Goal: Information Seeking & Learning: Learn about a topic

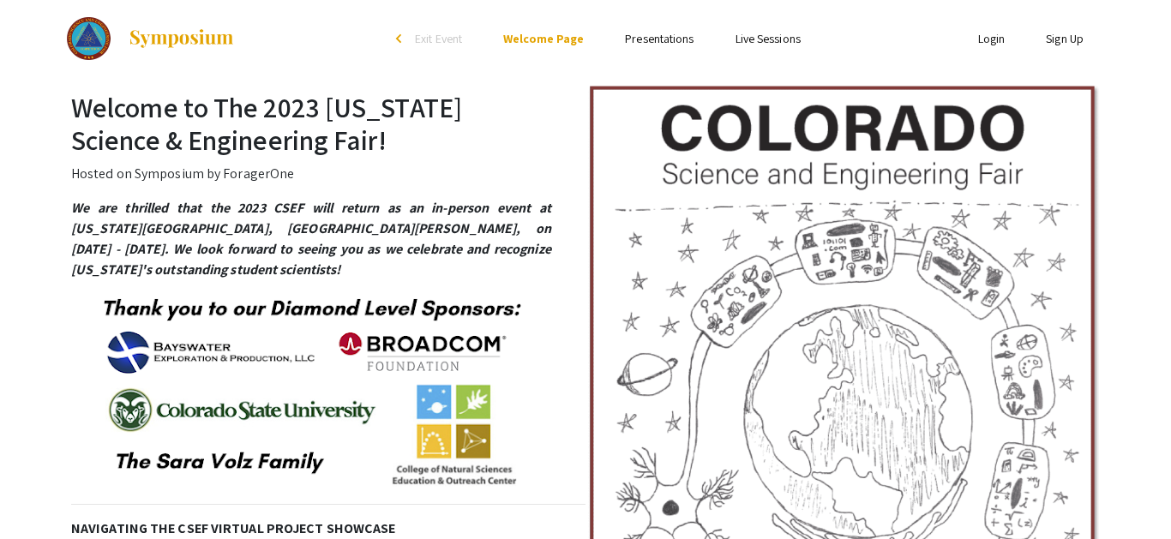
click at [685, 32] on link "Presentations" at bounding box center [659, 38] width 69 height 15
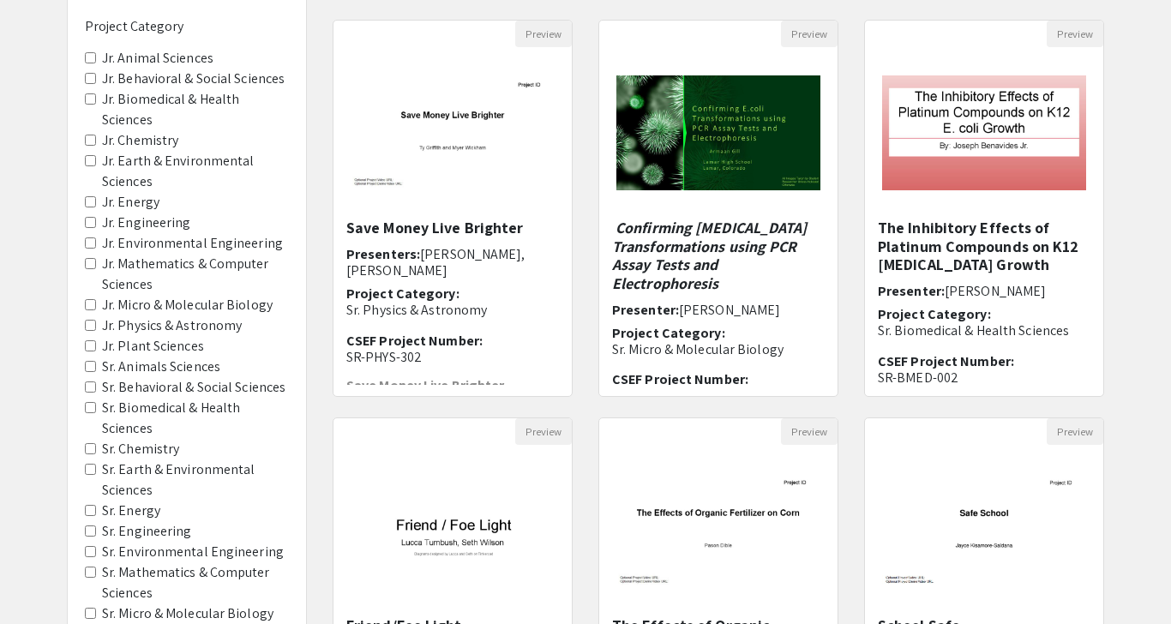
scroll to position [184, 0]
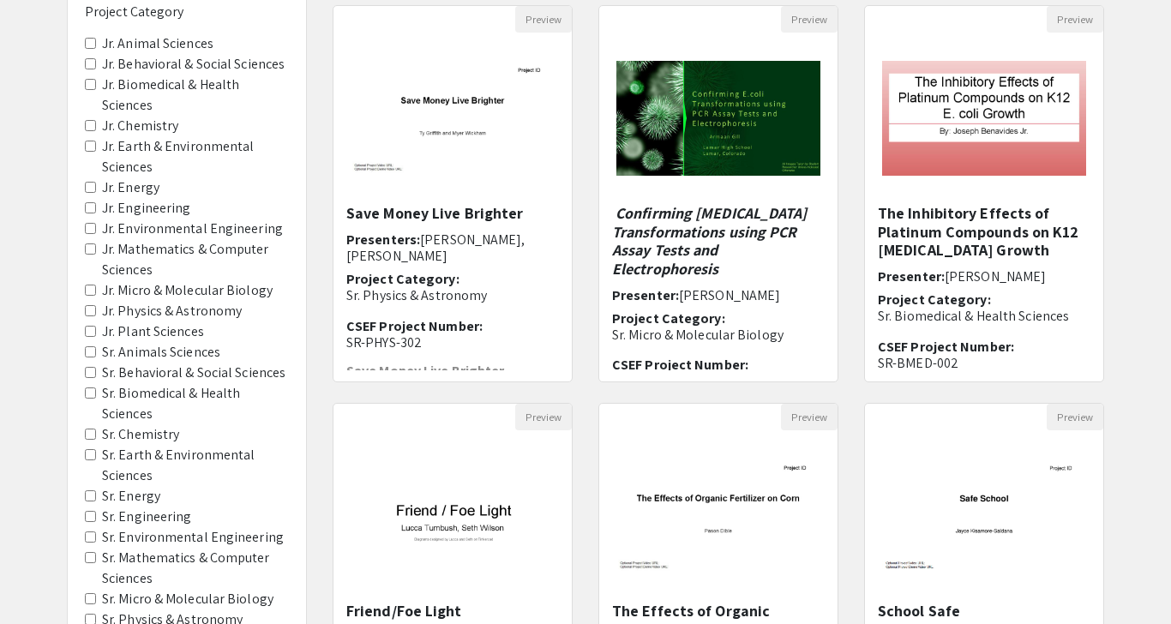
click at [164, 311] on label "Jr. Physics & Astronomy" at bounding box center [172, 311] width 140 height 21
click at [96, 311] on Astronomy "Jr. Physics & Astronomy" at bounding box center [90, 310] width 11 height 11
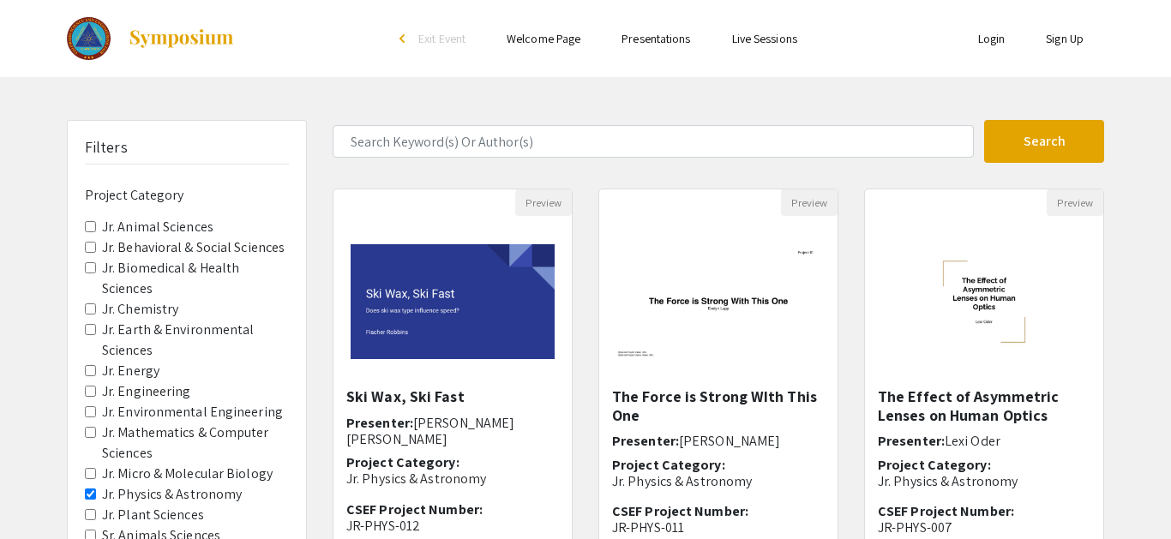
click at [551, 33] on link "Welcome Page" at bounding box center [544, 38] width 74 height 15
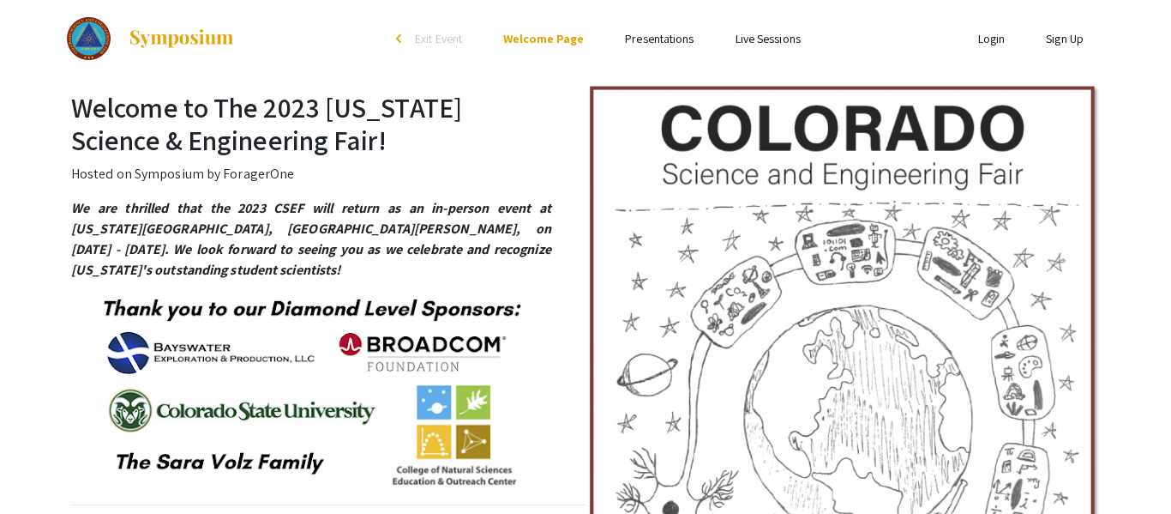
click at [628, 34] on link "Presentations" at bounding box center [659, 38] width 69 height 15
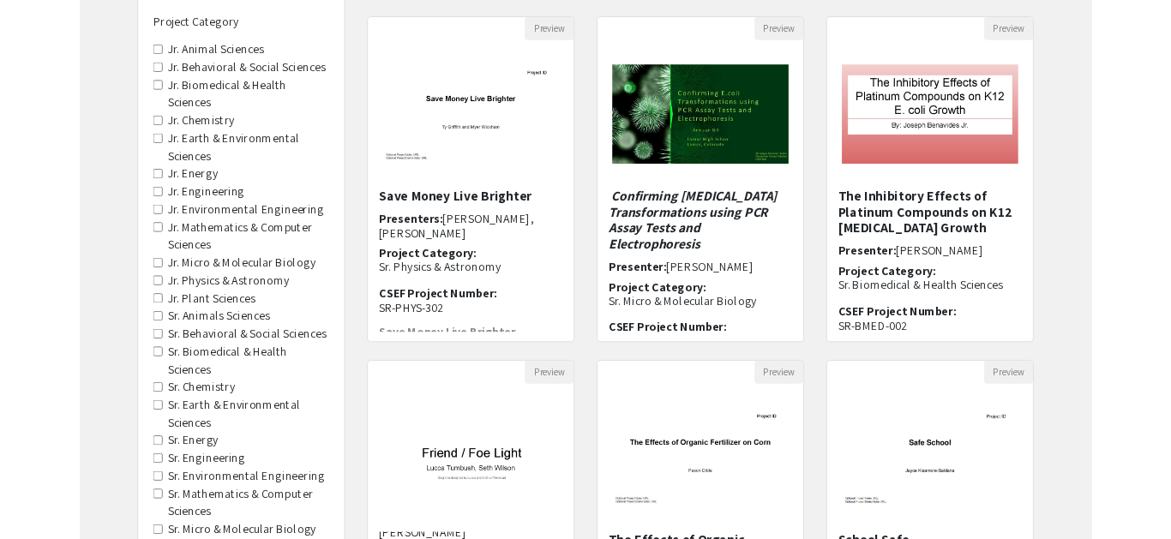
scroll to position [167, 0]
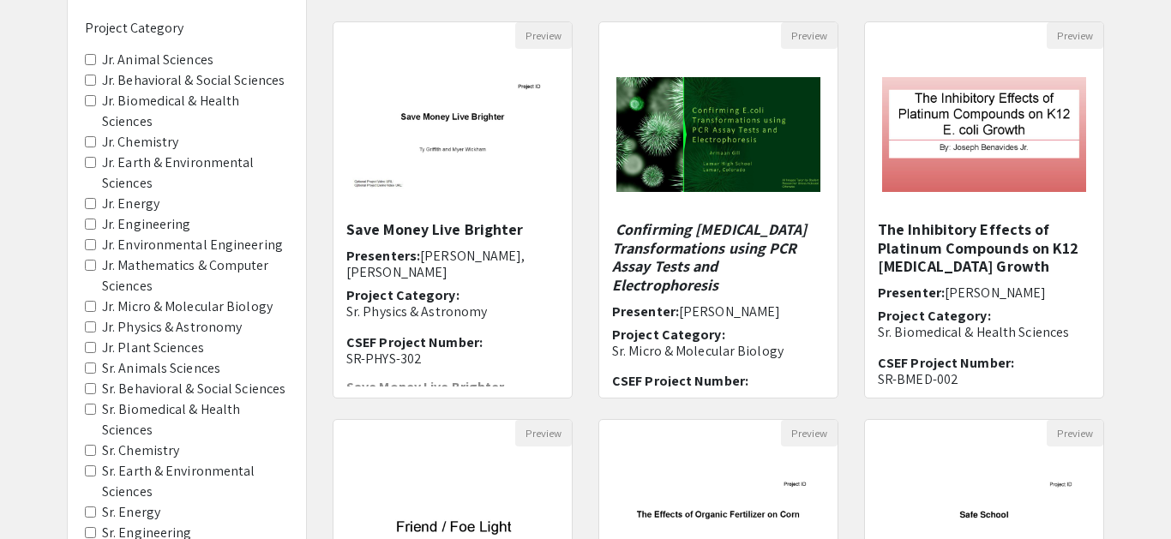
click at [235, 329] on label "Jr. Physics & Astronomy" at bounding box center [172, 327] width 140 height 21
click at [96, 329] on Astronomy "Jr. Physics & Astronomy" at bounding box center [90, 327] width 11 height 11
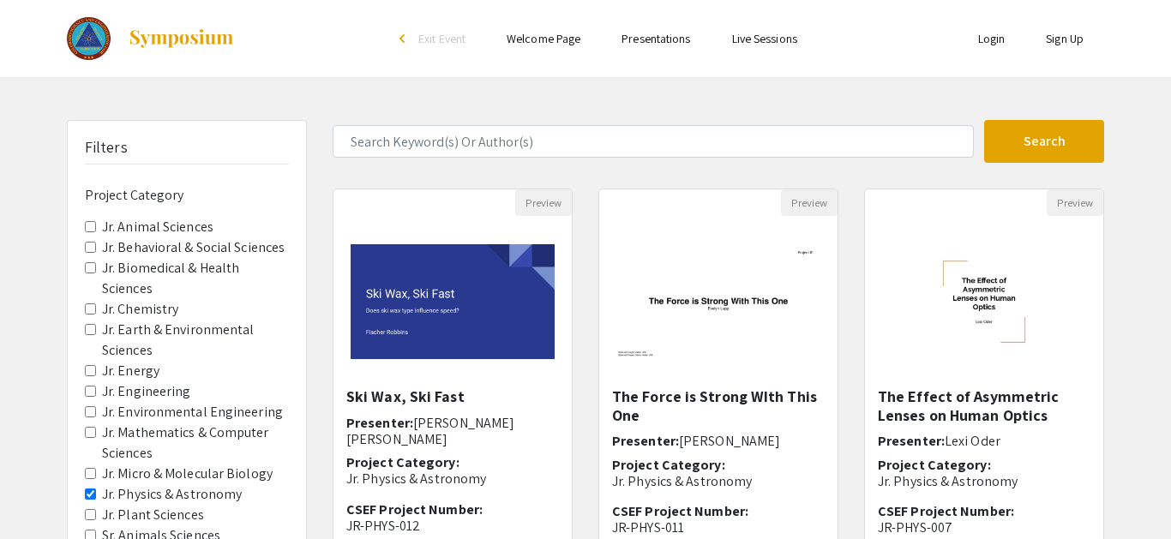
click at [184, 390] on label "Jr. Engineering" at bounding box center [146, 392] width 89 height 21
click at [96, 390] on Engineering "Jr. Engineering" at bounding box center [90, 391] width 11 height 11
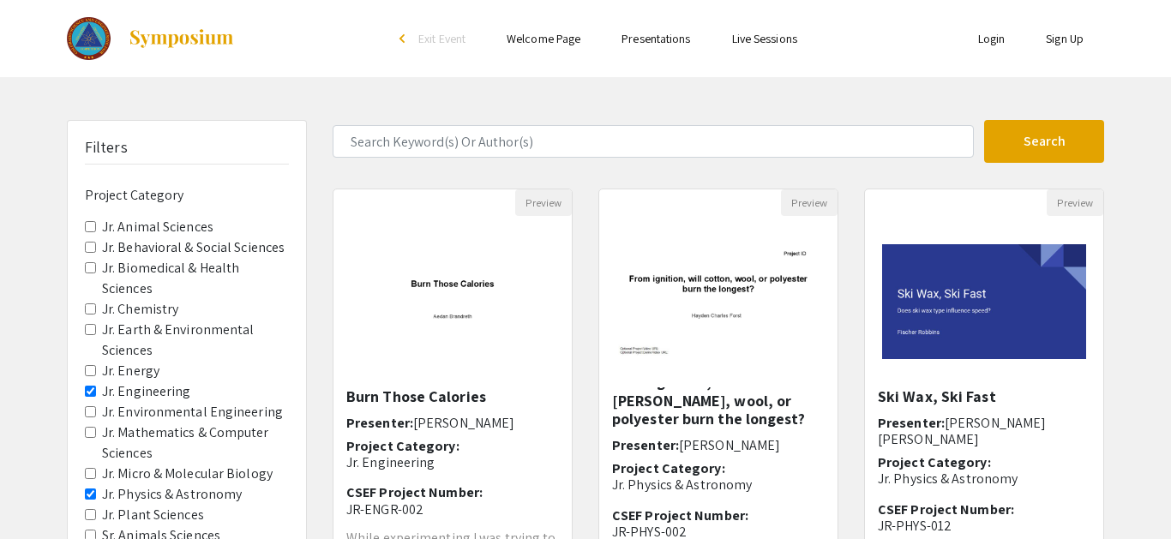
click at [1065, 336] on img "Open Presentation <p>Ski Wax, Ski Fast</p>" at bounding box center [984, 301] width 238 height 149
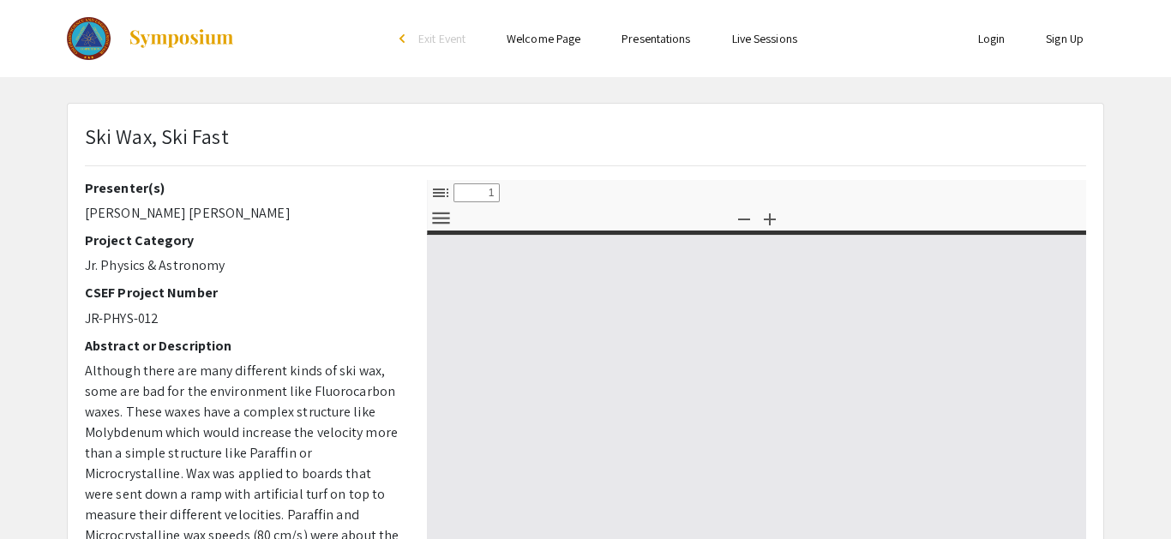
select select "custom"
type input "0"
select select "custom"
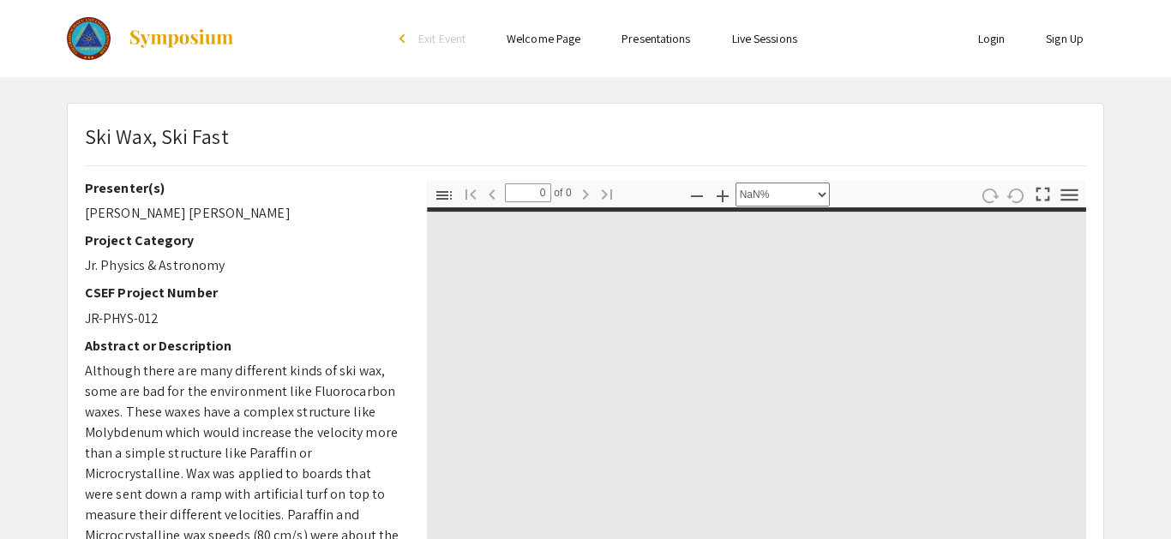
type input "1"
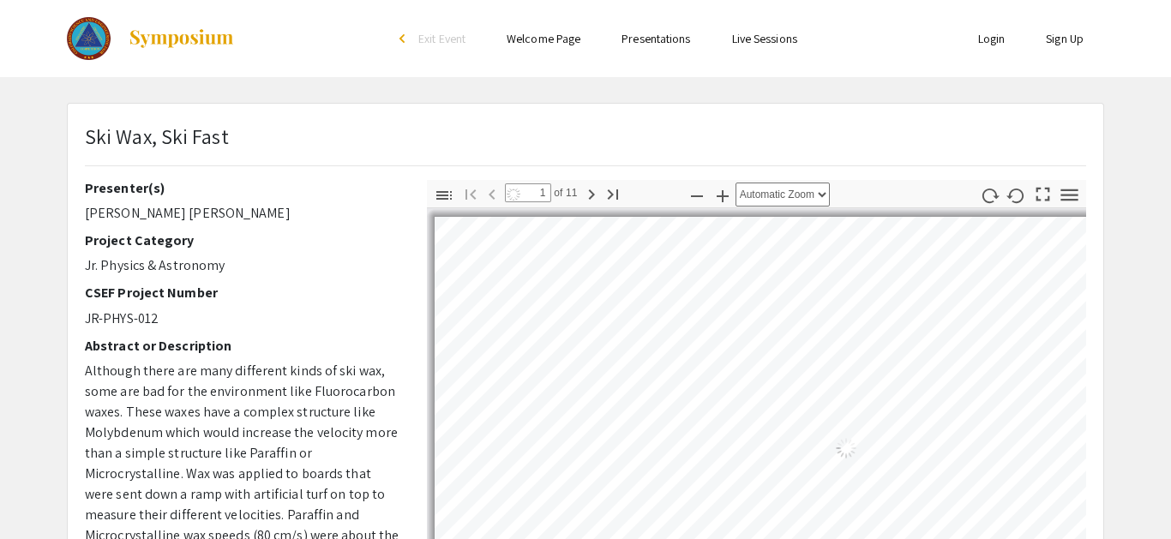
select select "auto"
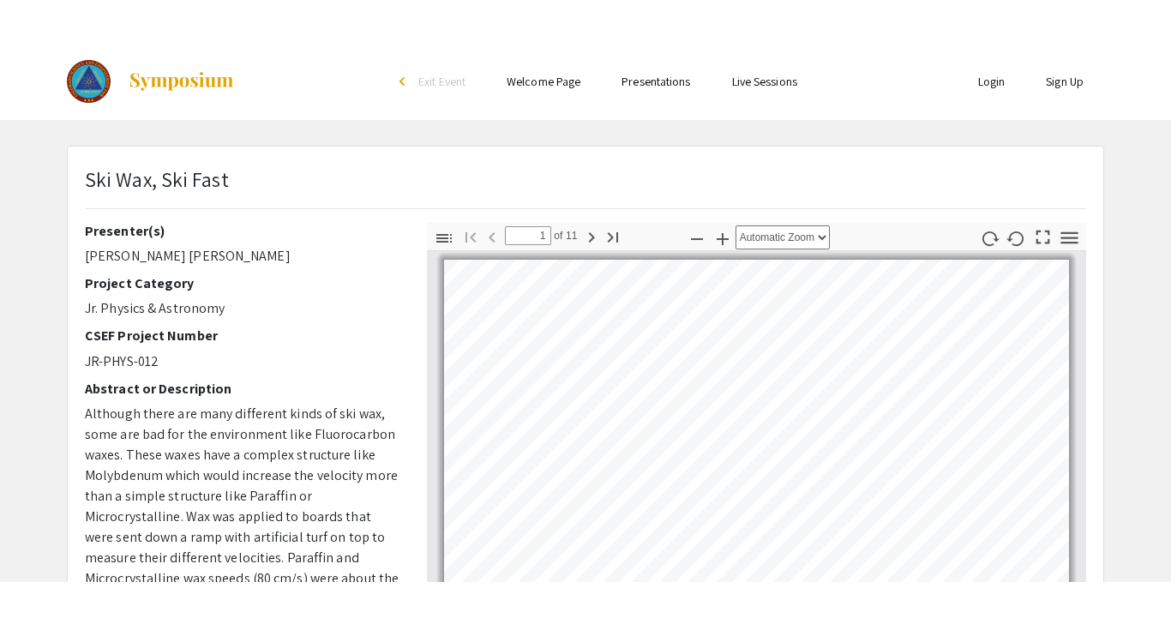
scroll to position [1, 0]
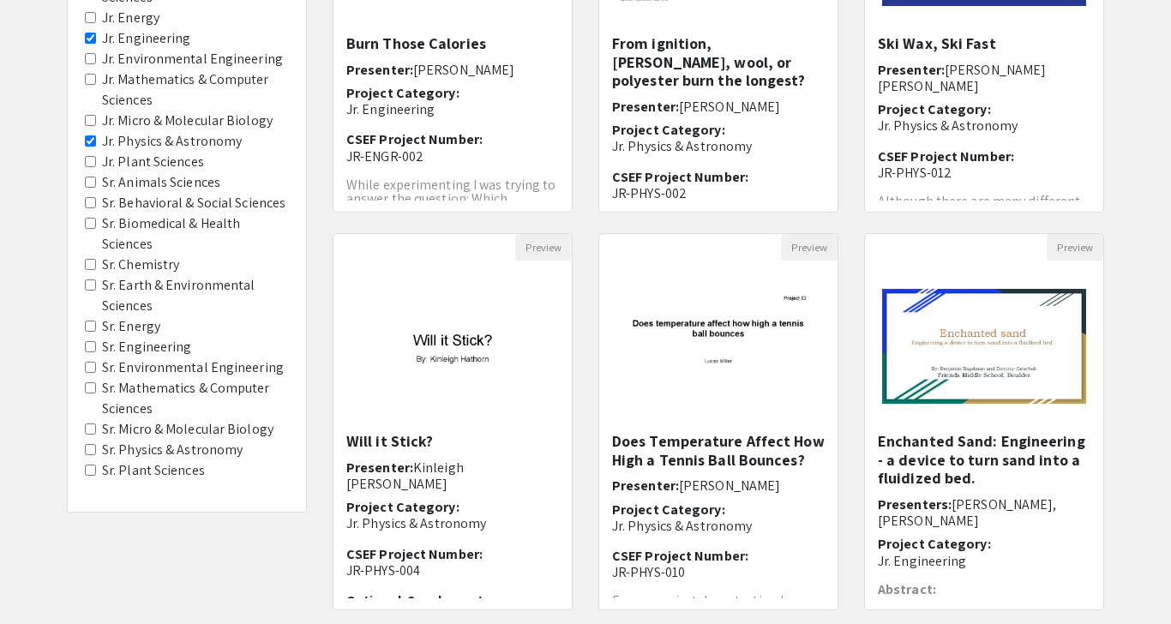
scroll to position [357, 0]
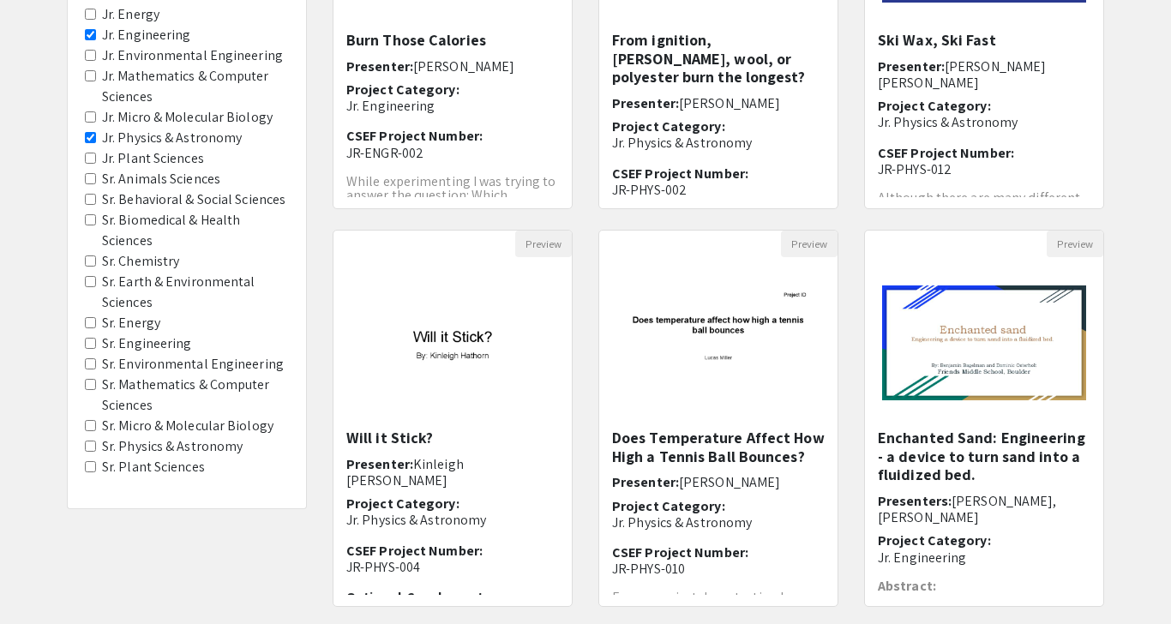
click at [1074, 513] on p "Jr. Engineering" at bounding box center [984, 558] width 213 height 16
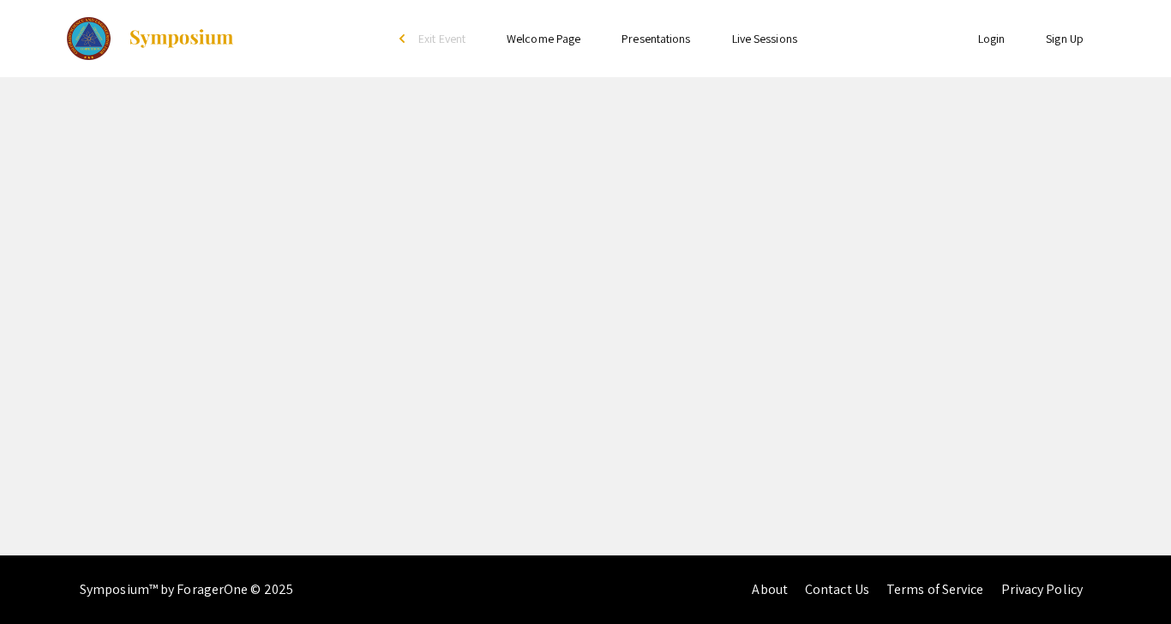
select select "custom"
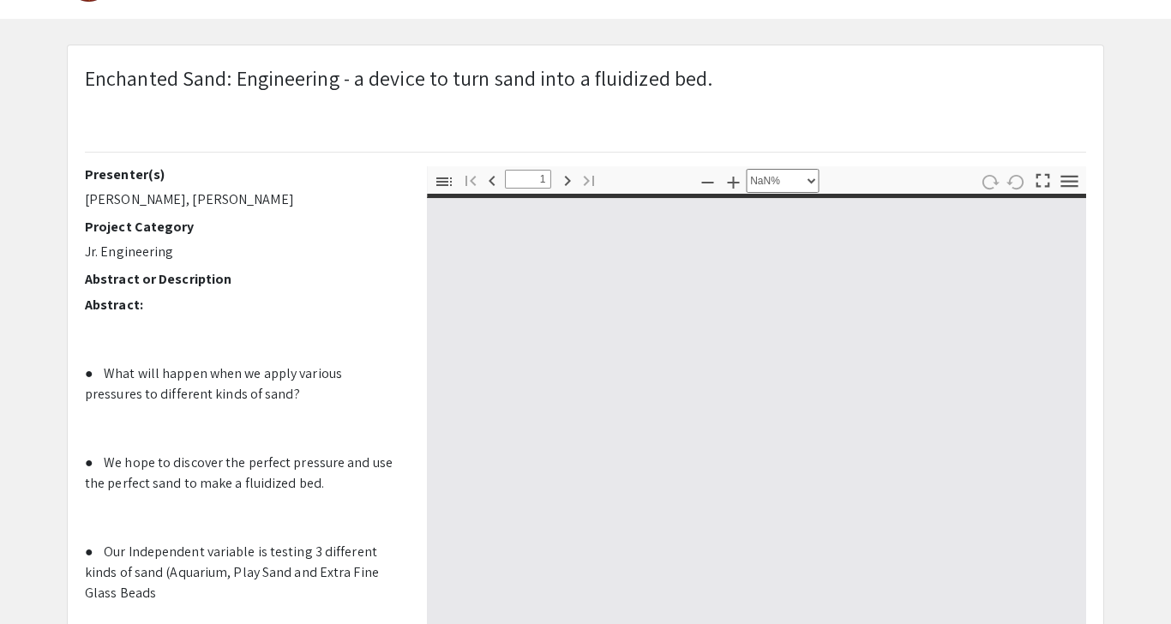
type input "0"
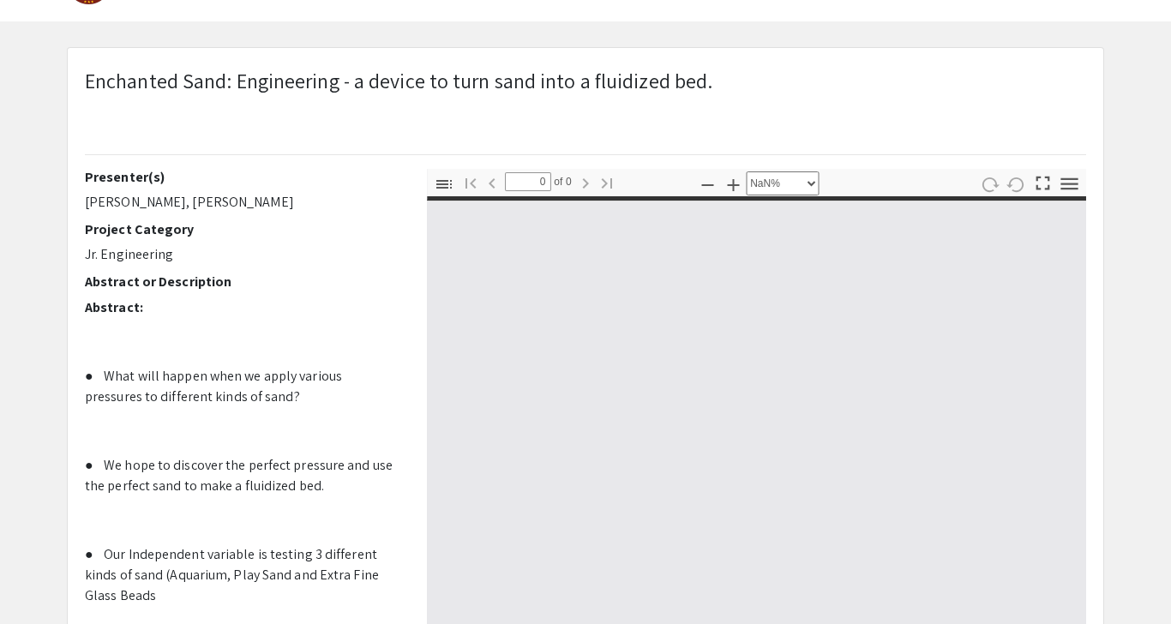
select select "auto"
type input "1"
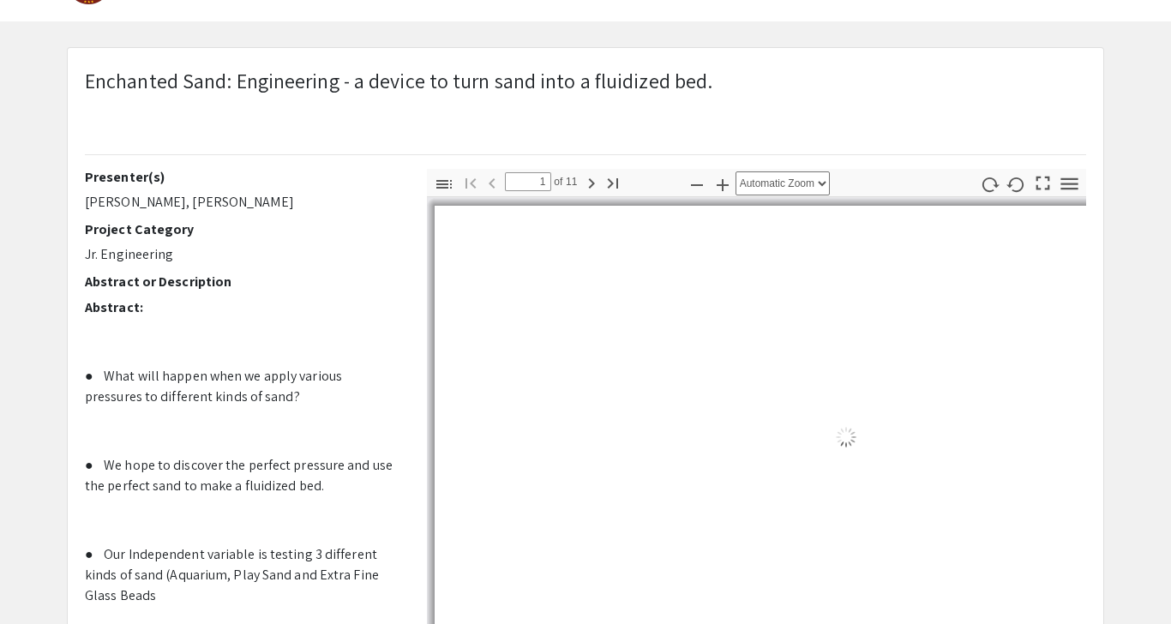
select select "auto"
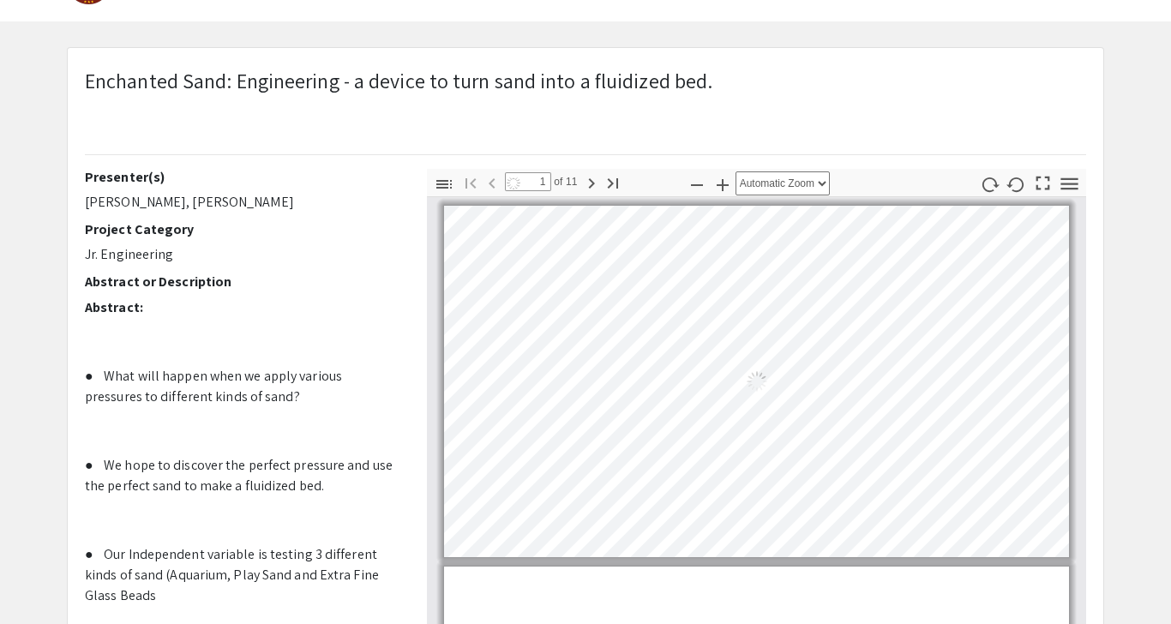
scroll to position [1, 0]
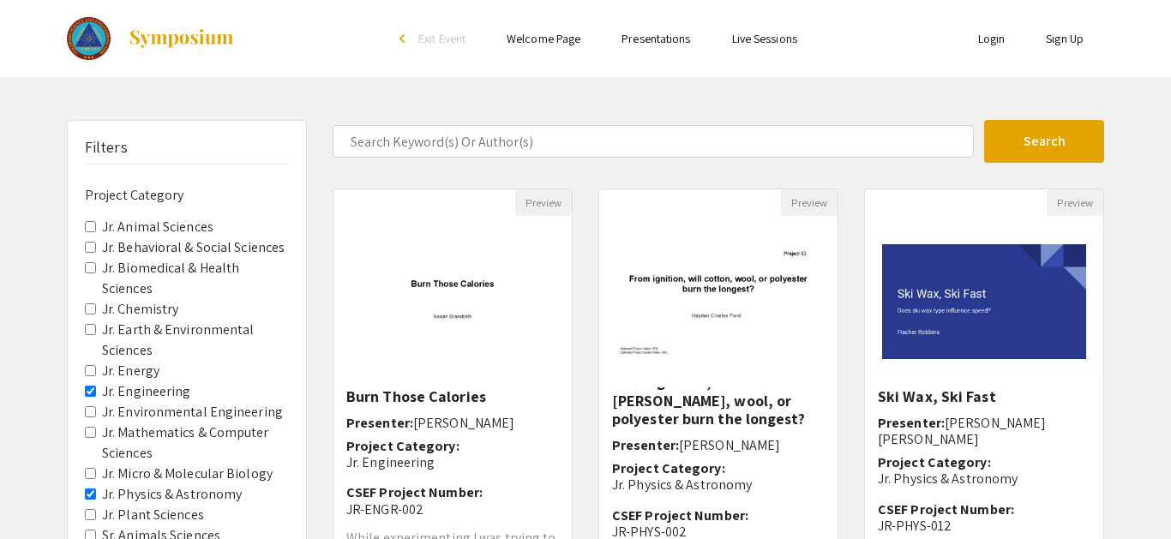
click at [696, 369] on img at bounding box center [718, 301] width 238 height 149
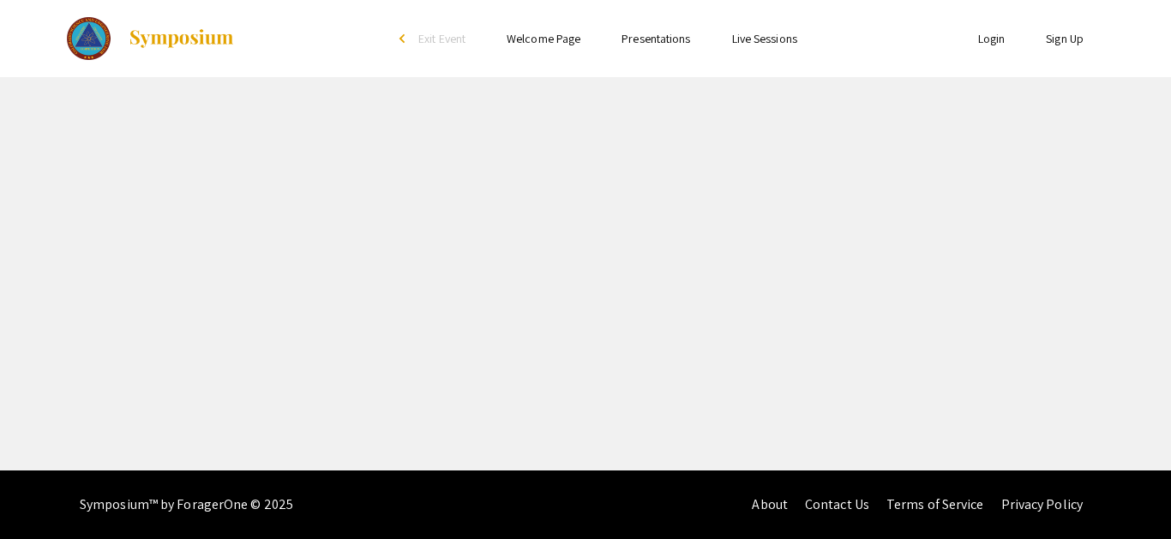
select select "custom"
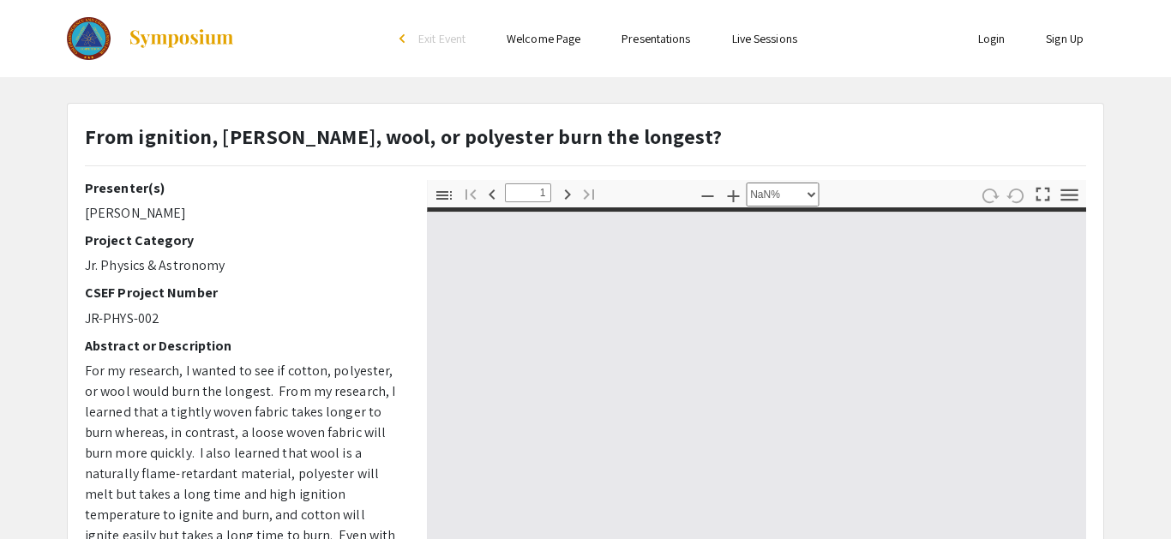
type input "0"
select select "custom"
type input "1"
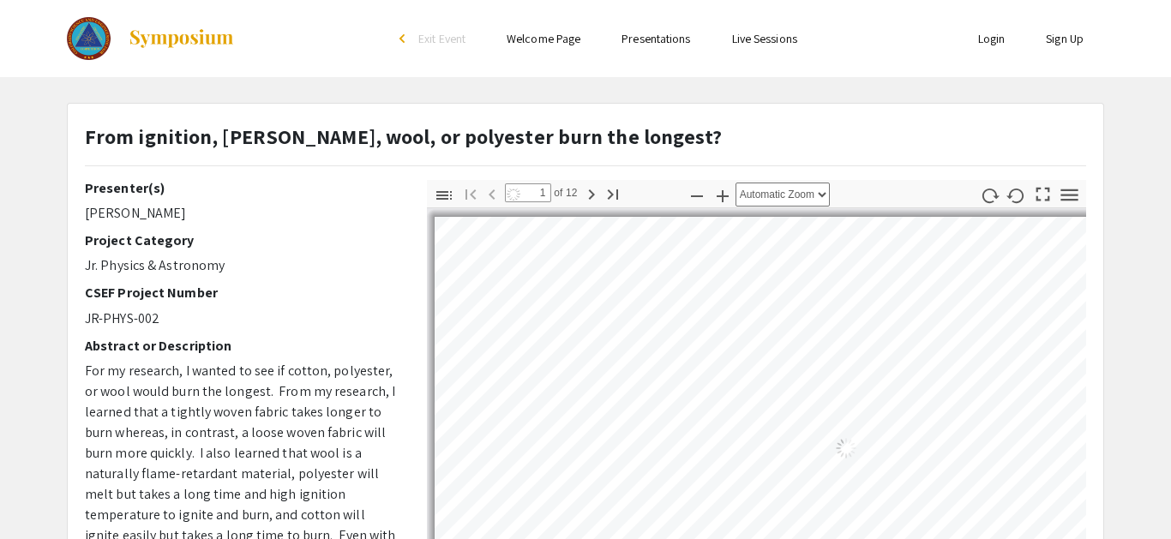
select select "auto"
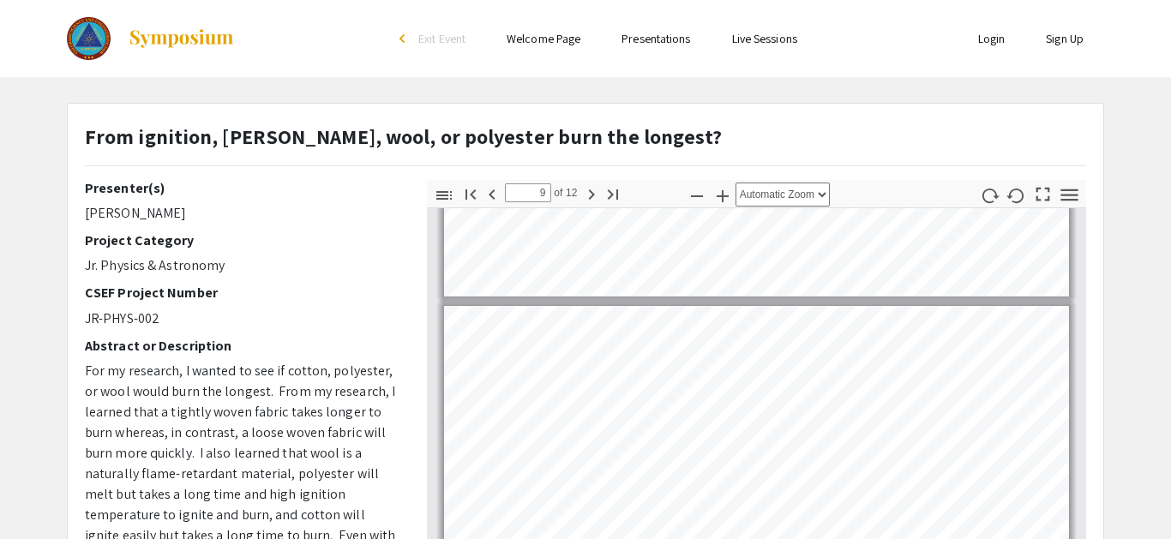
scroll to position [2810, 0]
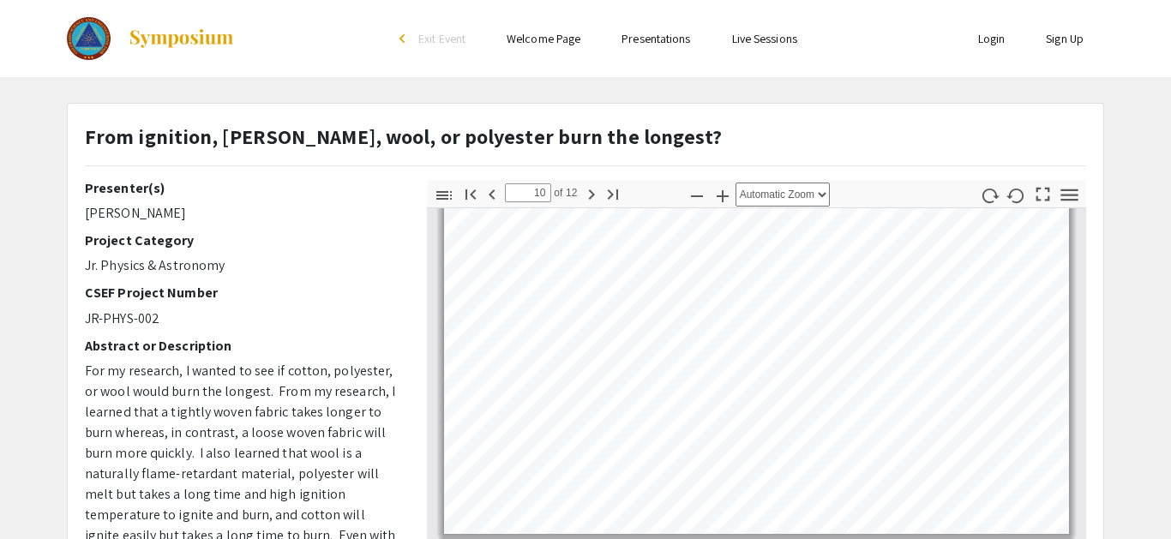
type input "11"
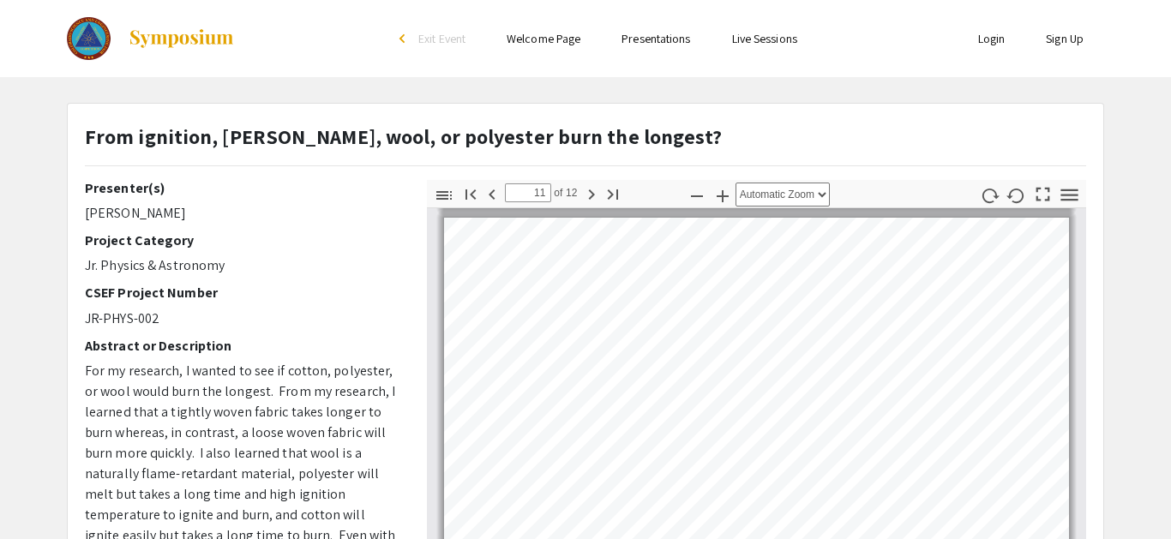
scroll to position [3627, 0]
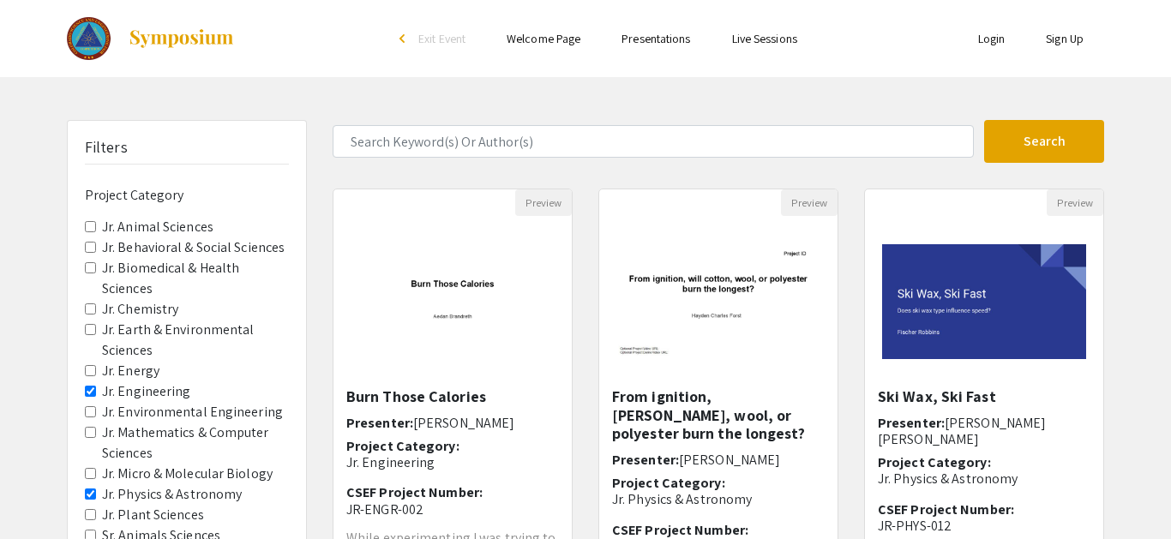
click at [527, 466] on p "Jr. Engineering" at bounding box center [452, 462] width 213 height 16
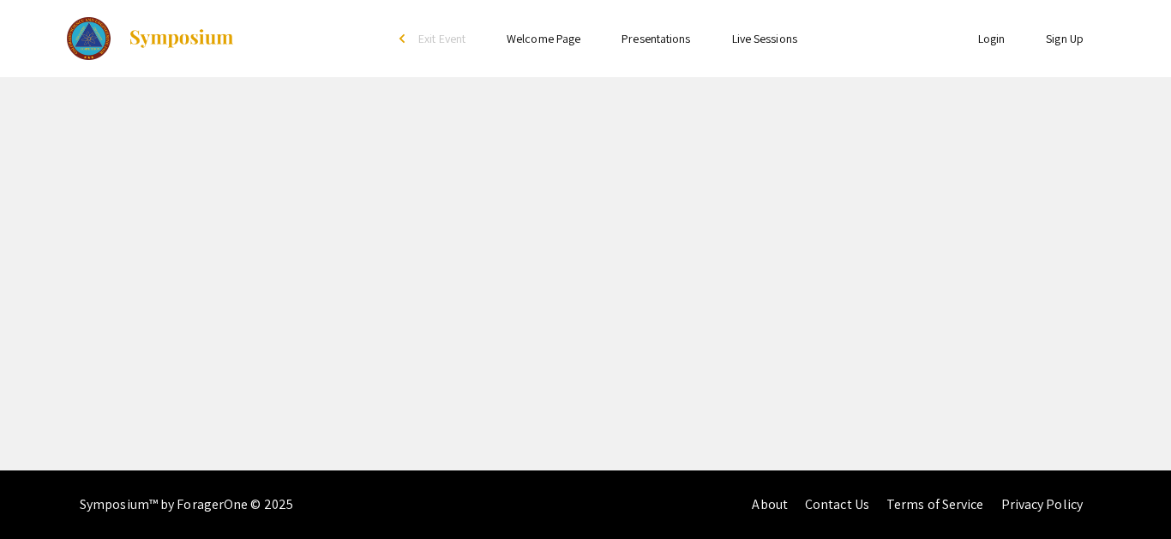
select select "custom"
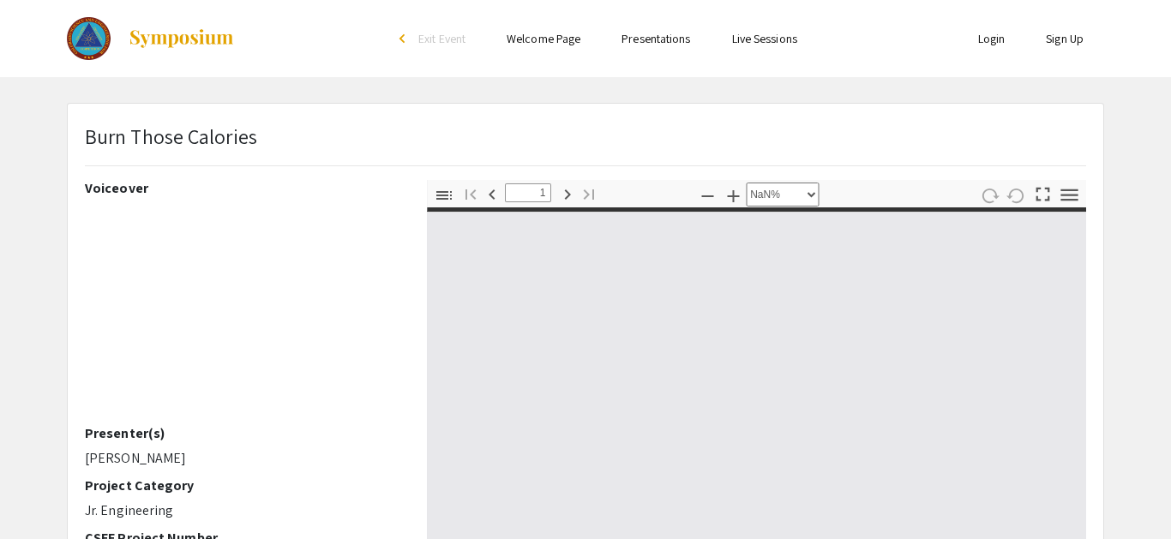
type input "0"
select select "custom"
type input "1"
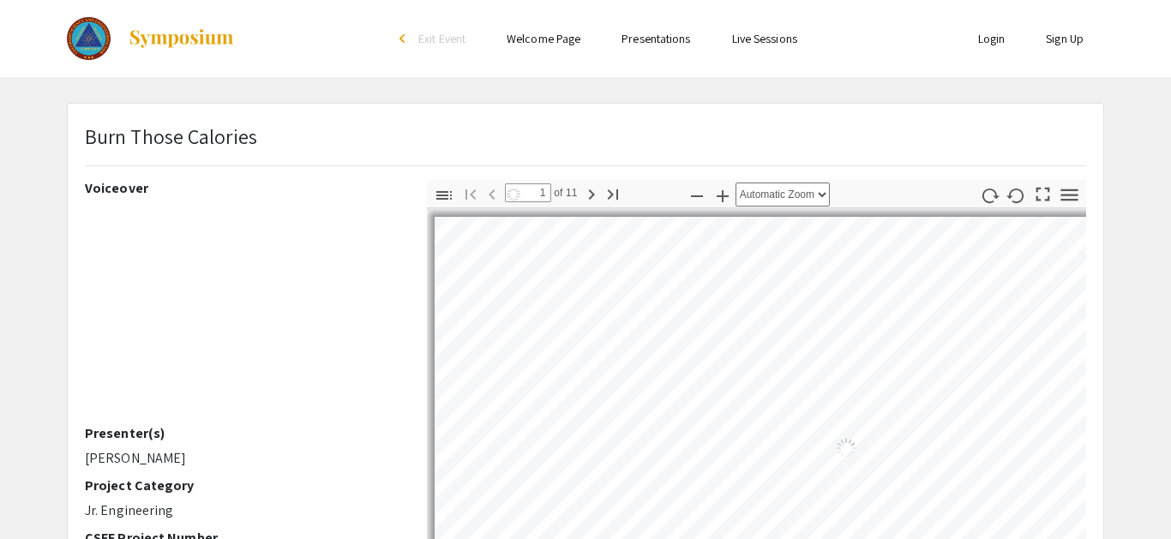
select select "auto"
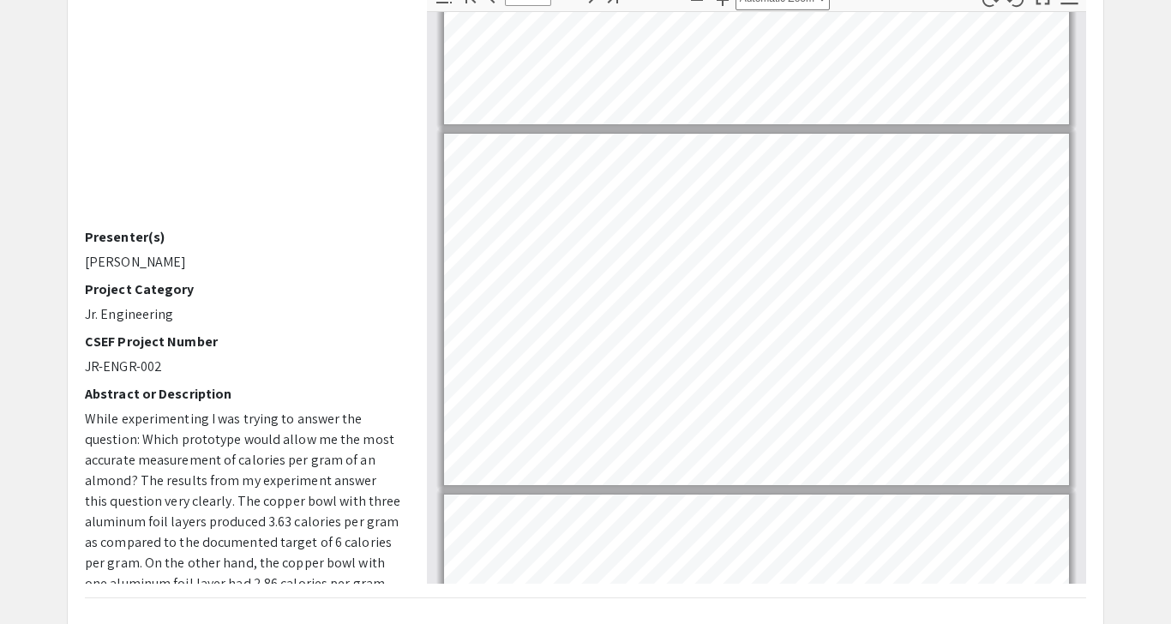
scroll to position [966, 0]
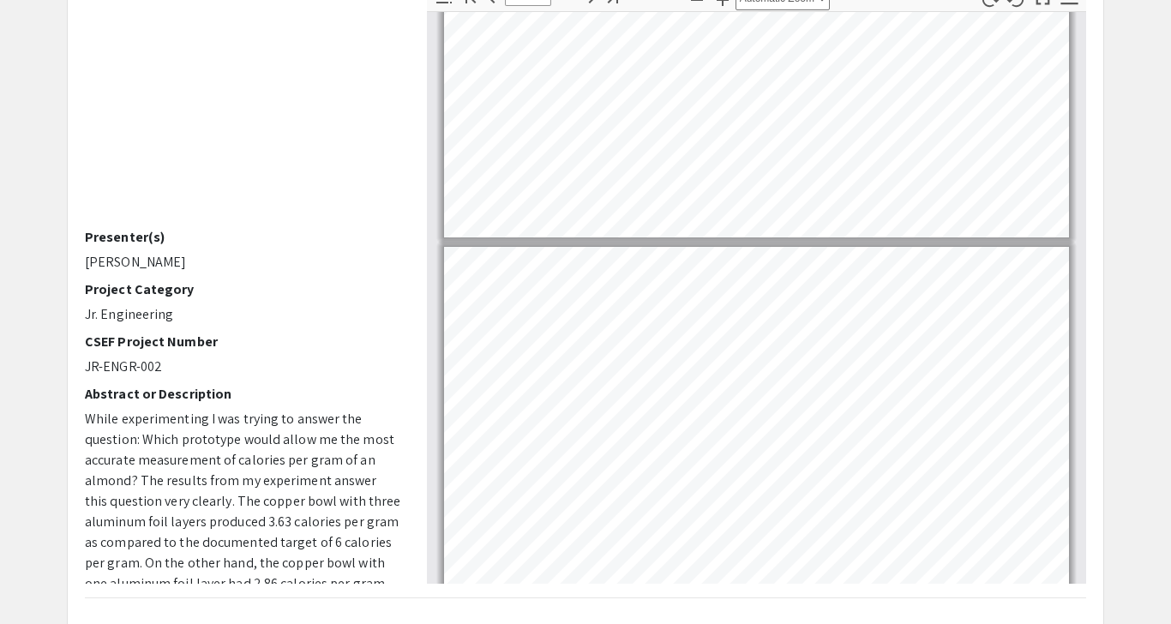
type input "2"
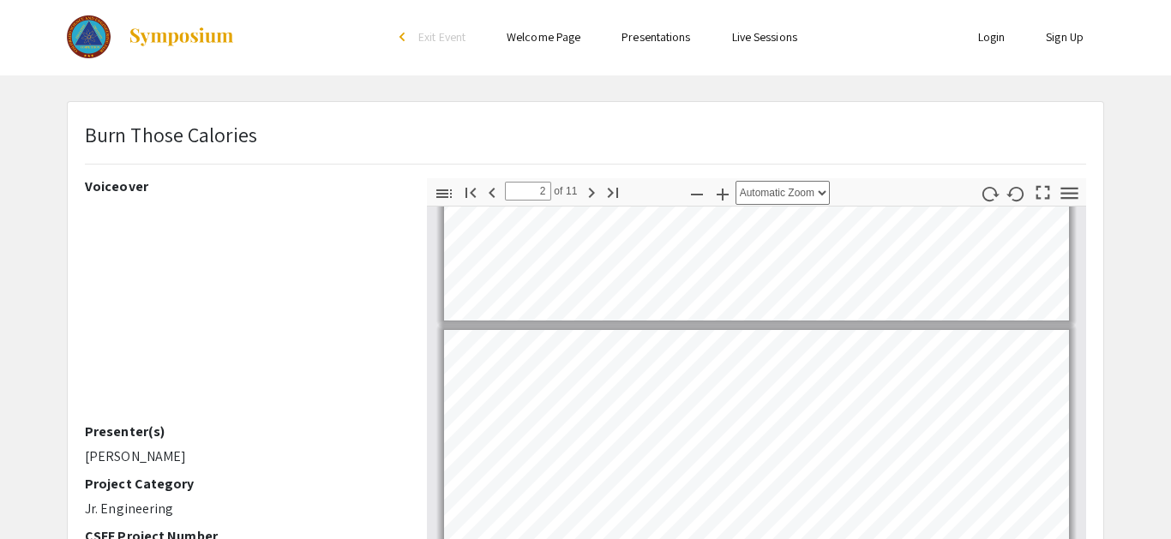
scroll to position [0, 0]
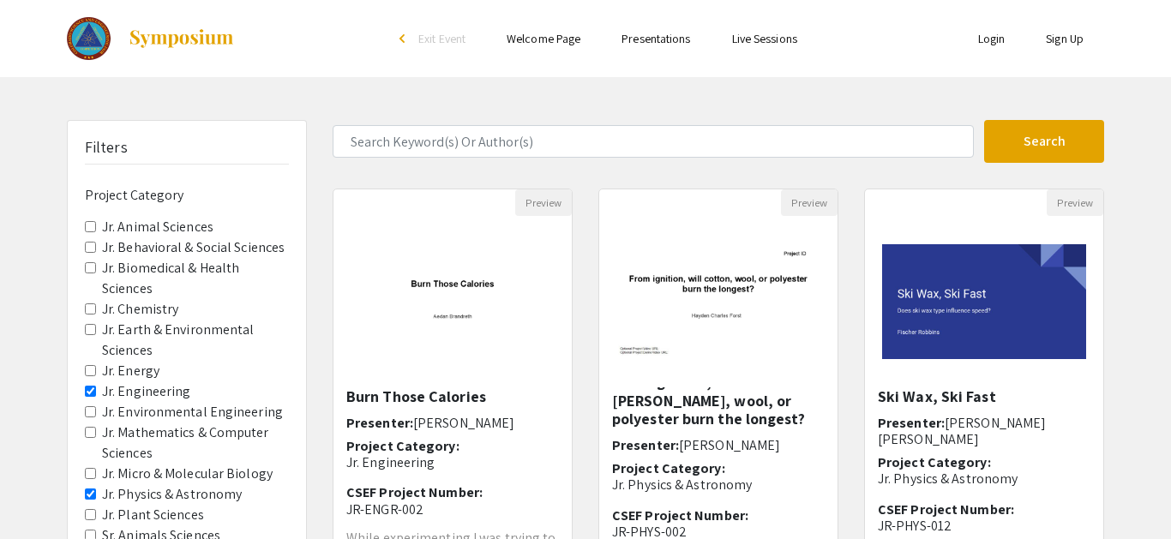
click at [97, 54] on img at bounding box center [89, 38] width 44 height 43
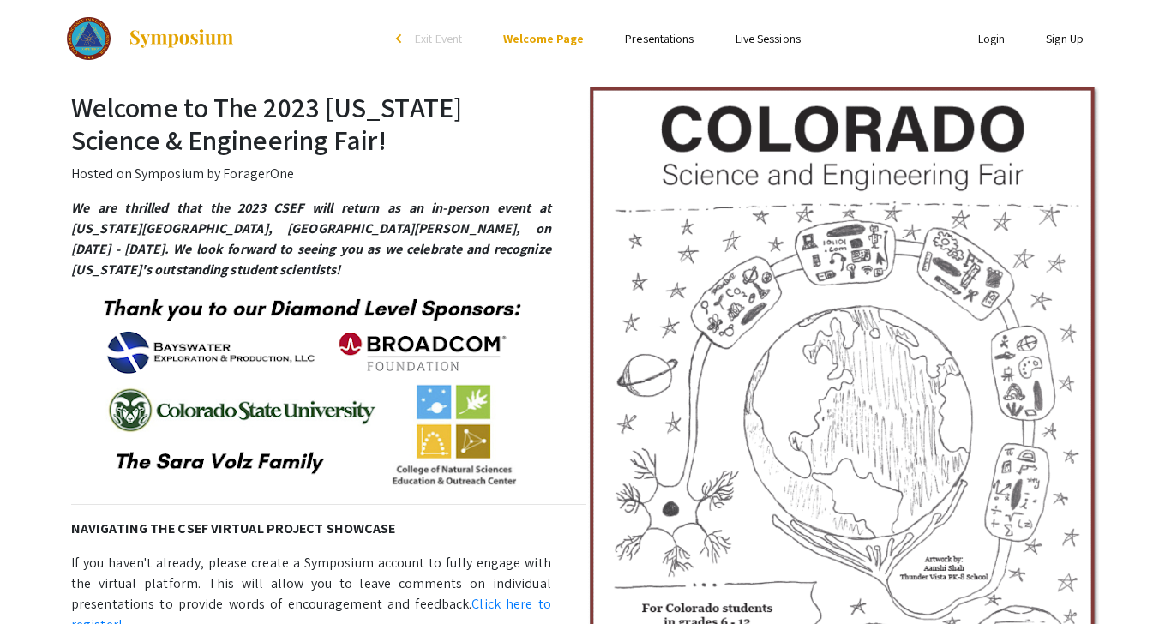
click at [58, 193] on div "Welcome to The 2023 [US_STATE] Science & Engineering Fair! Hosted on Symposium …" at bounding box center [585, 459] width 1063 height 737
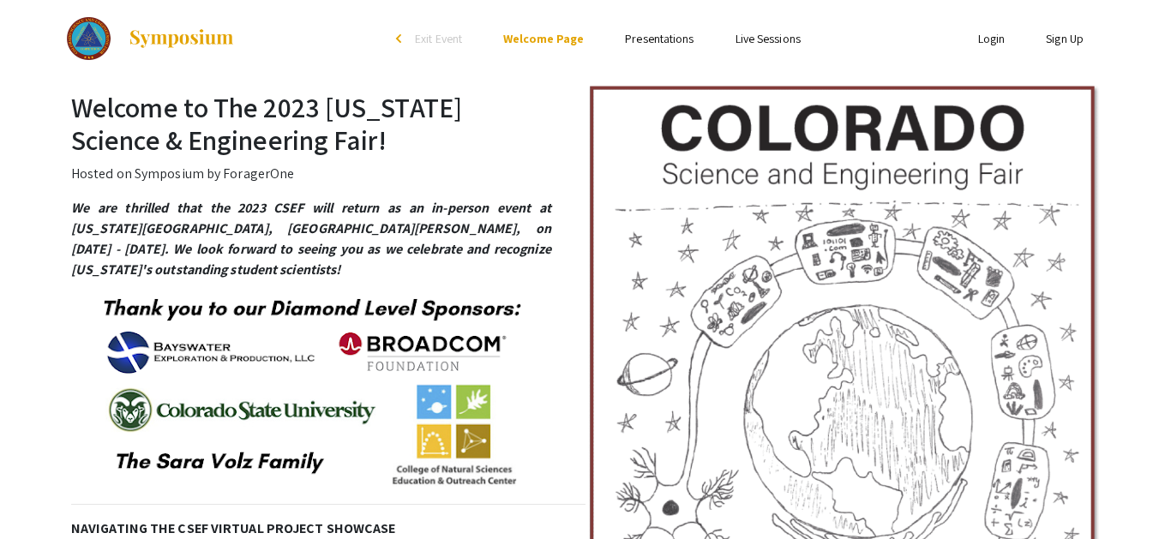
click at [647, 33] on link "Presentations" at bounding box center [659, 38] width 69 height 15
